Goal: Information Seeking & Learning: Learn about a topic

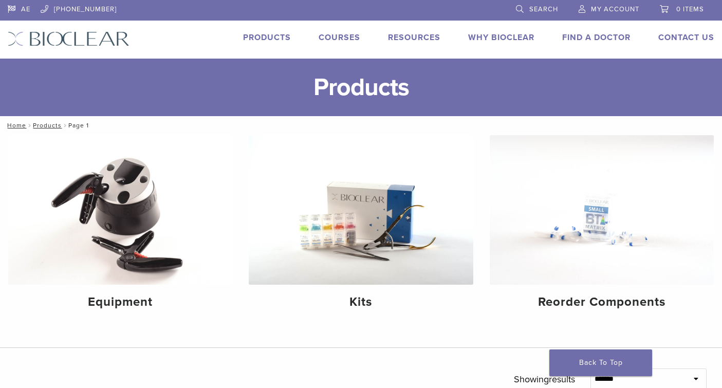
scroll to position [0, 8]
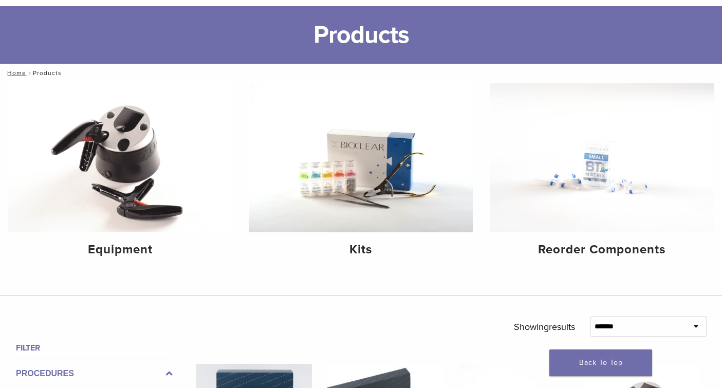
scroll to position [54, 0]
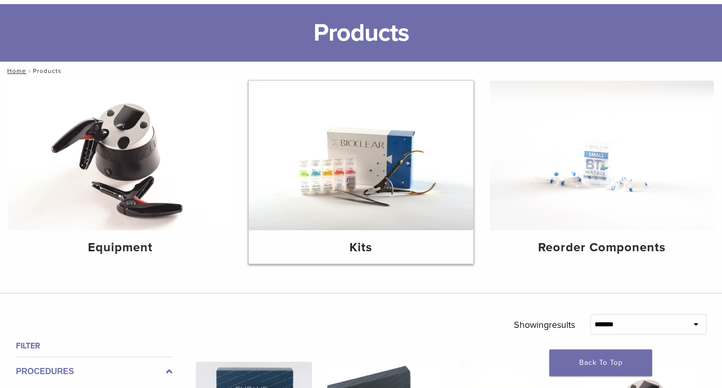
click at [369, 173] on img at bounding box center [361, 156] width 224 height 150
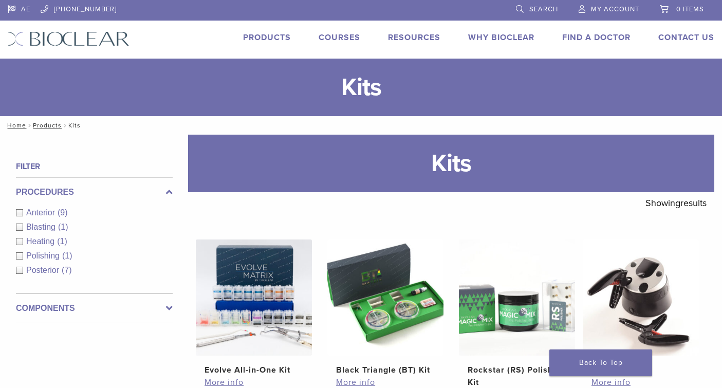
scroll to position [3, 0]
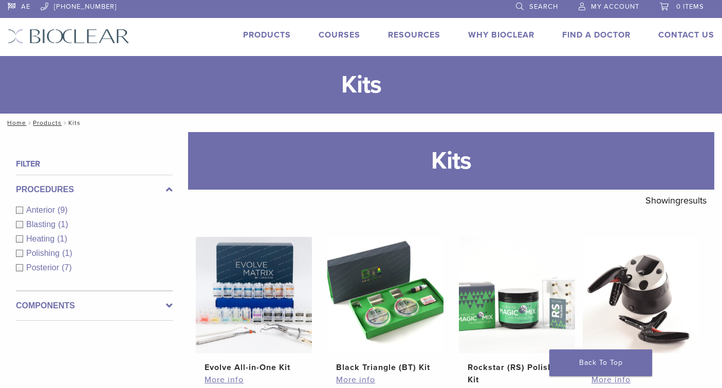
click at [60, 214] on span "(9)" at bounding box center [63, 210] width 10 height 9
click at [54, 209] on div "Procedures Anterior (9) Blasting (1) Heating (1) Polishing (1) Posterior (7)" at bounding box center [94, 233] width 157 height 116
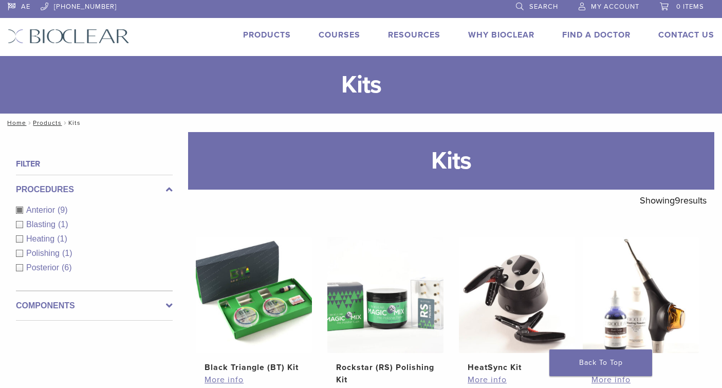
click at [54, 209] on span "Anterior" at bounding box center [41, 210] width 31 height 9
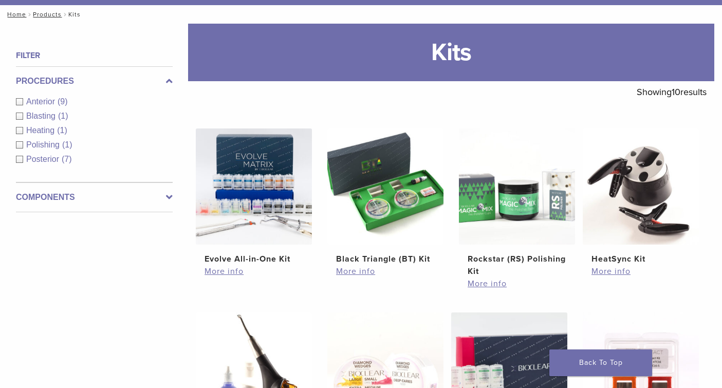
scroll to position [74, 0]
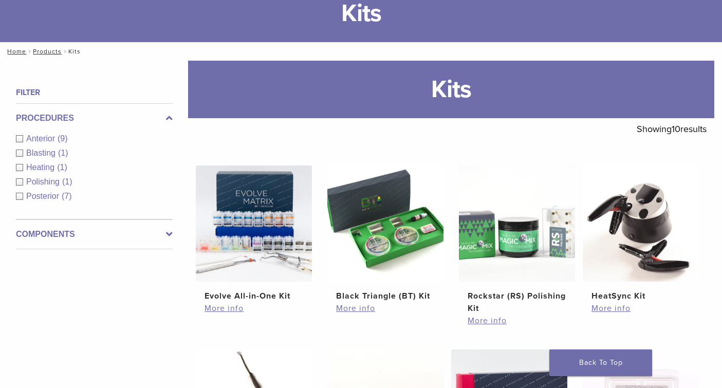
click at [20, 137] on div "Anterior (9)" at bounding box center [94, 139] width 157 height 12
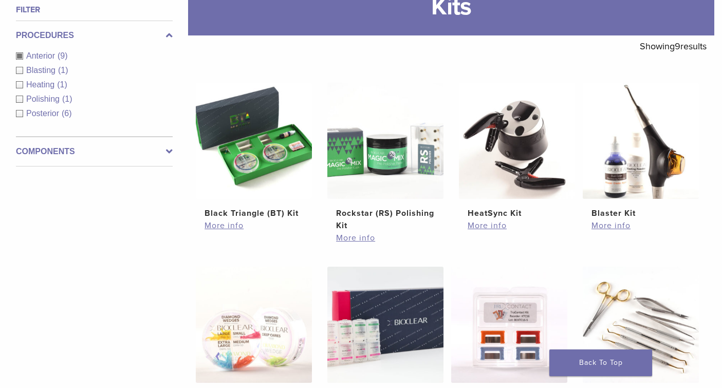
scroll to position [158, 0]
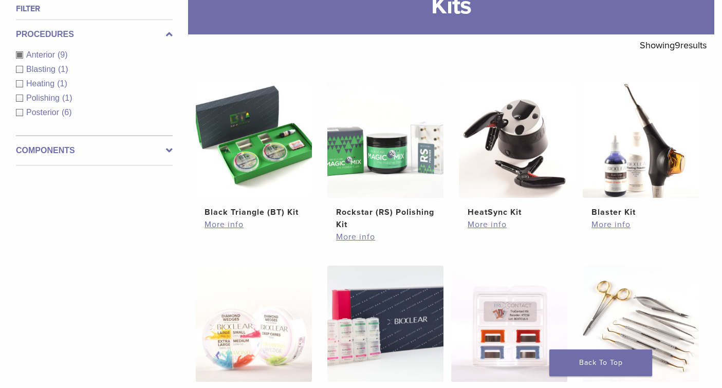
click at [19, 111] on div "Posterior (6)" at bounding box center [94, 112] width 157 height 12
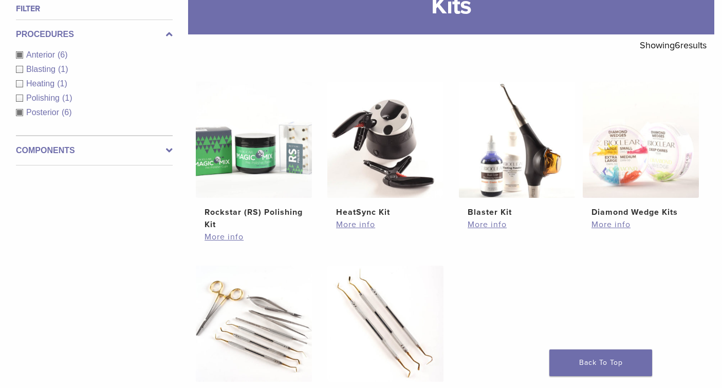
scroll to position [186, 0]
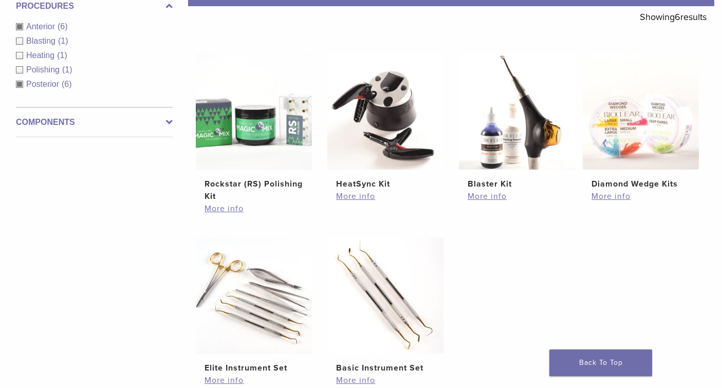
click at [165, 125] on label "Components" at bounding box center [94, 122] width 157 height 12
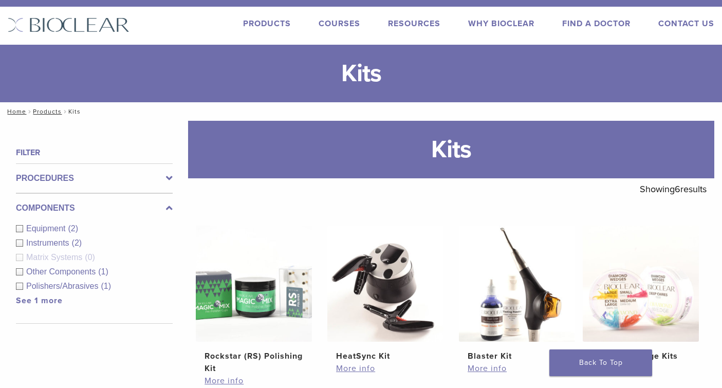
scroll to position [10, 0]
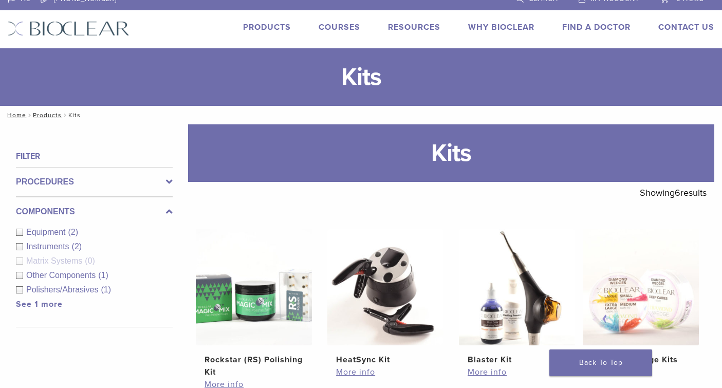
click at [62, 179] on label "Procedures" at bounding box center [94, 182] width 157 height 12
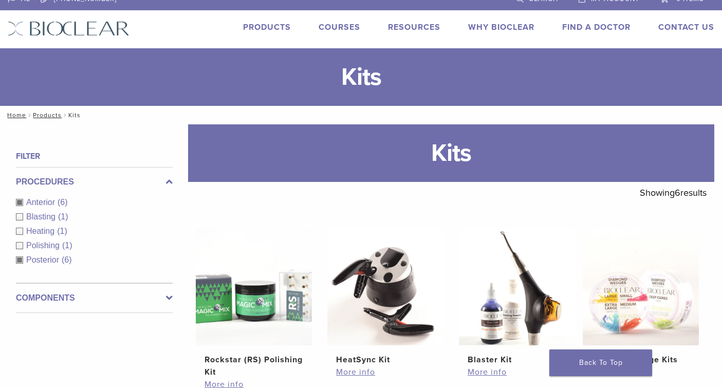
click at [21, 200] on div "Anterior (6)" at bounding box center [94, 202] width 157 height 12
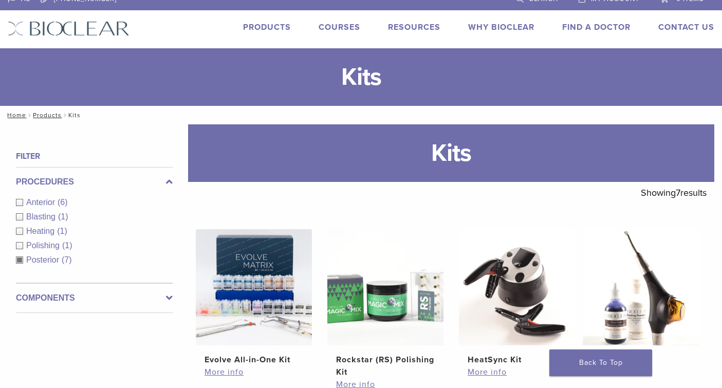
click at [22, 261] on div "Posterior (7)" at bounding box center [94, 260] width 157 height 12
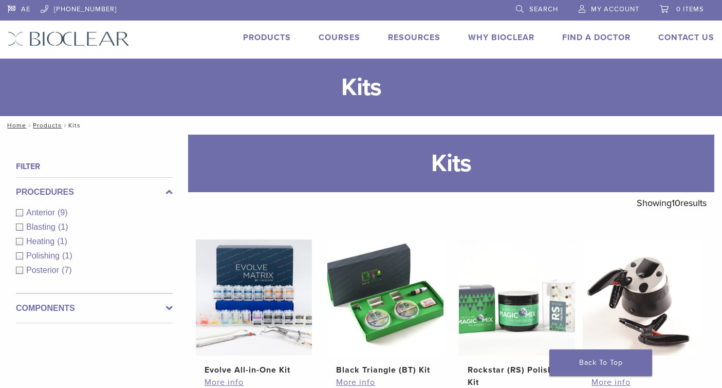
click at [529, 8] on link "Search" at bounding box center [537, 7] width 42 height 15
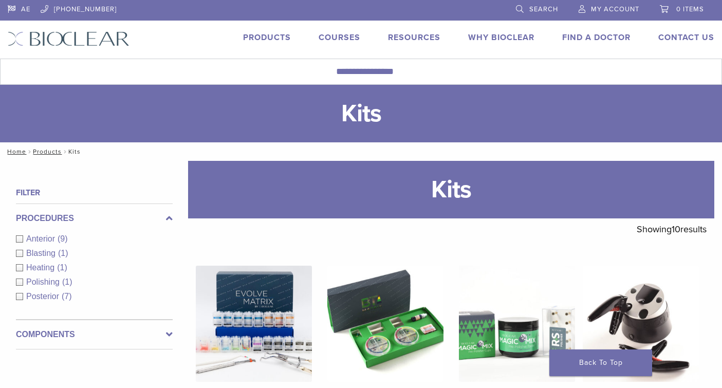
click at [518, 9] on link "Search" at bounding box center [537, 7] width 42 height 15
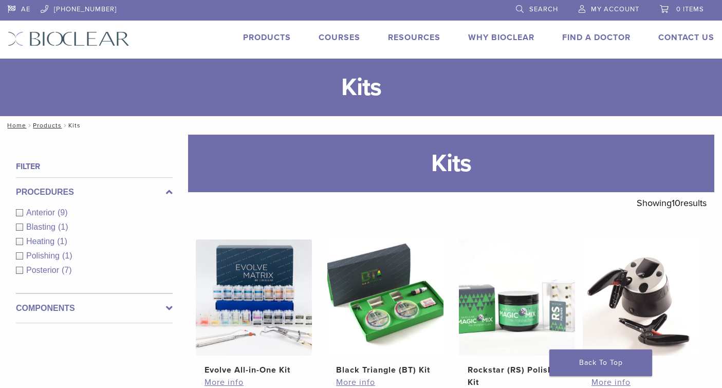
click at [546, 13] on link "Search" at bounding box center [537, 7] width 42 height 15
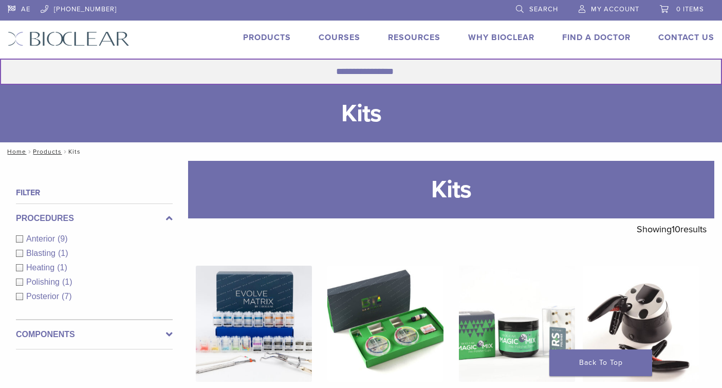
click at [447, 72] on input "Search for:" at bounding box center [361, 72] width 722 height 26
type input "******"
click at [0, 58] on button "Search" at bounding box center [-1, 58] width 1 height 1
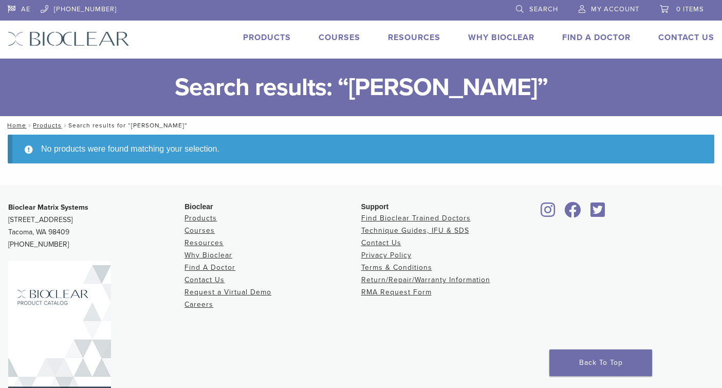
click at [417, 96] on h1 "Search results: “venner”" at bounding box center [361, 88] width 722 height 58
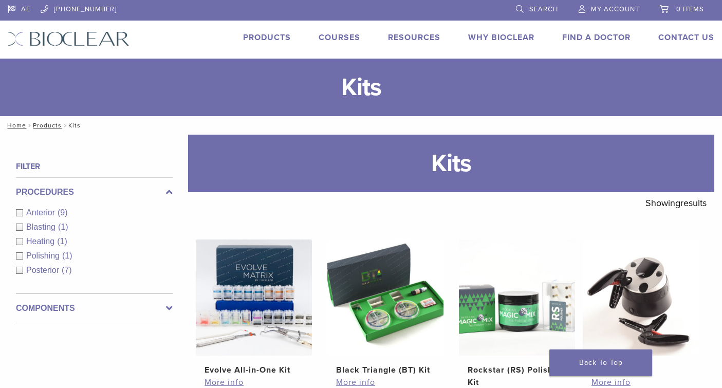
click at [543, 10] on span "Search" at bounding box center [544, 9] width 29 height 8
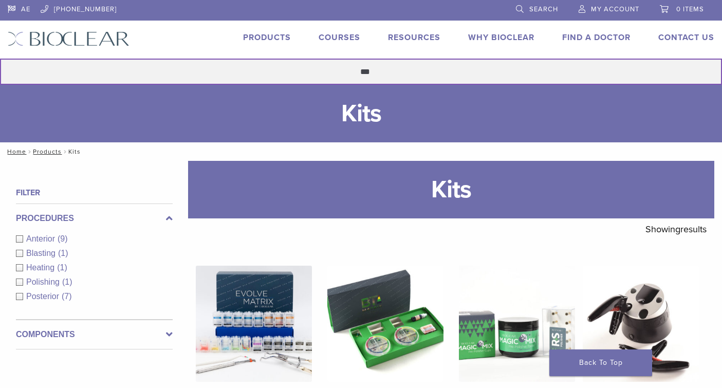
click at [400, 70] on input "***" at bounding box center [361, 72] width 722 height 26
type input "******"
click at [0, 58] on button "Search" at bounding box center [-1, 58] width 1 height 1
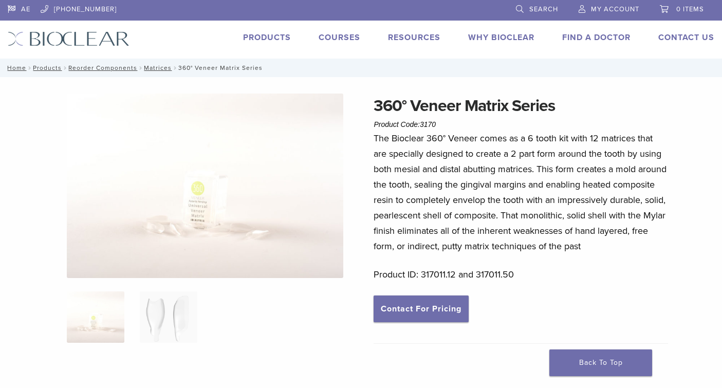
scroll to position [2, 0]
